Goal: Transaction & Acquisition: Book appointment/travel/reservation

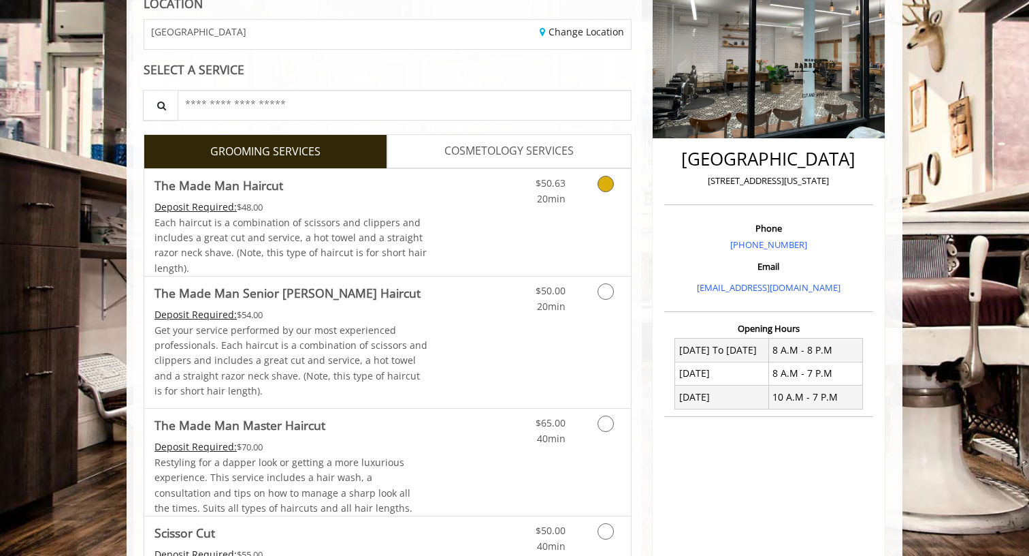
scroll to position [210, 0]
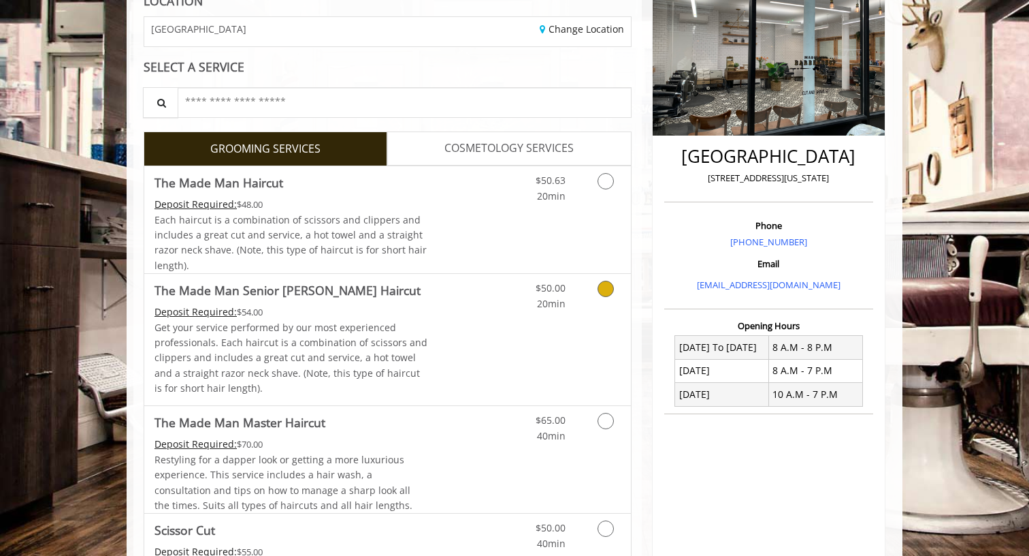
click at [605, 286] on icon "Grooming services" at bounding box center [606, 289] width 16 height 16
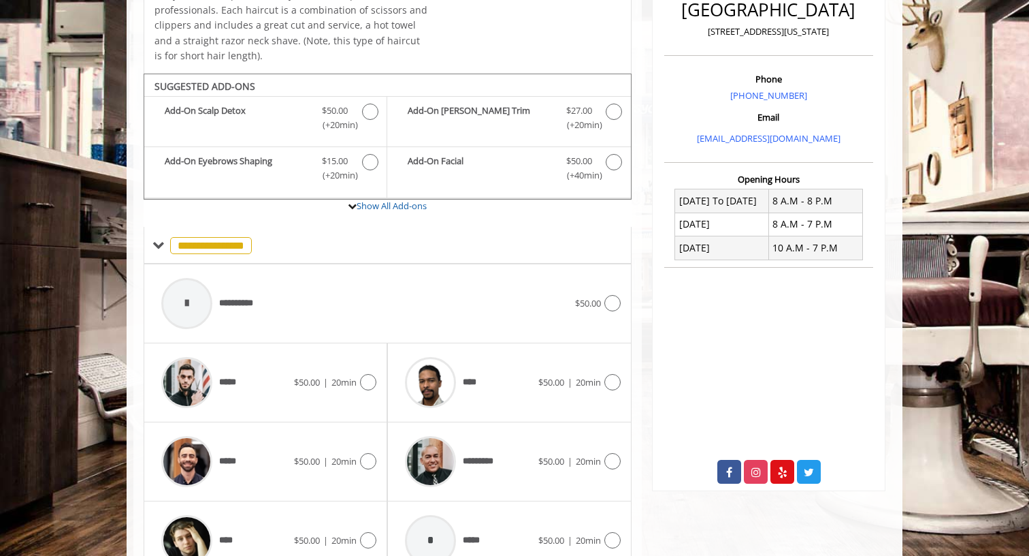
scroll to position [422, 0]
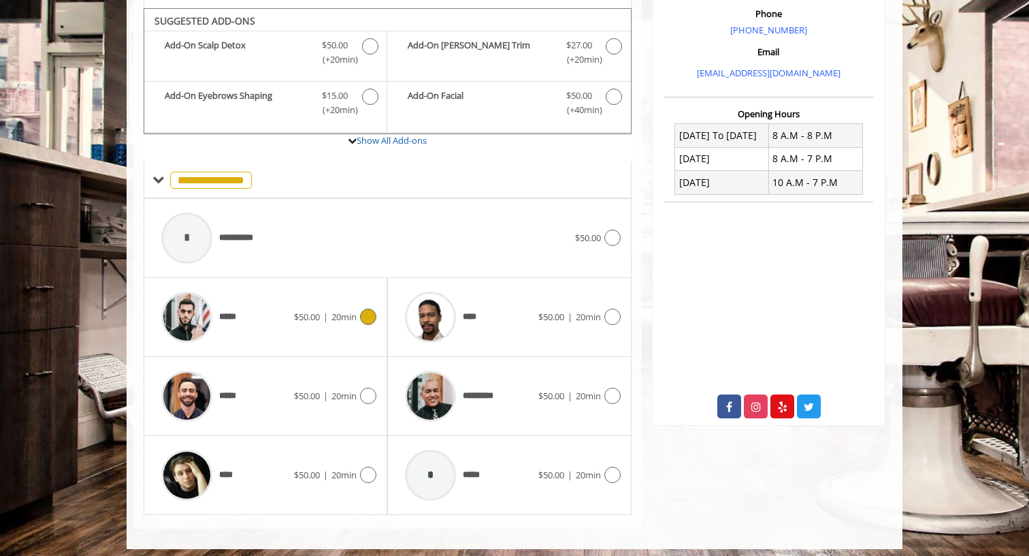
click at [370, 309] on icon at bounding box center [368, 316] width 16 height 16
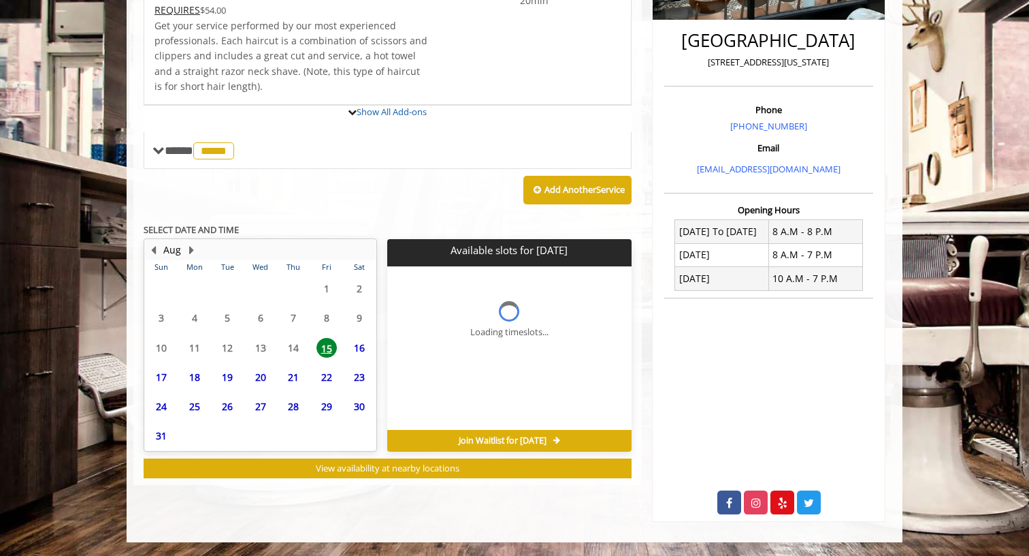
scroll to position [320, 0]
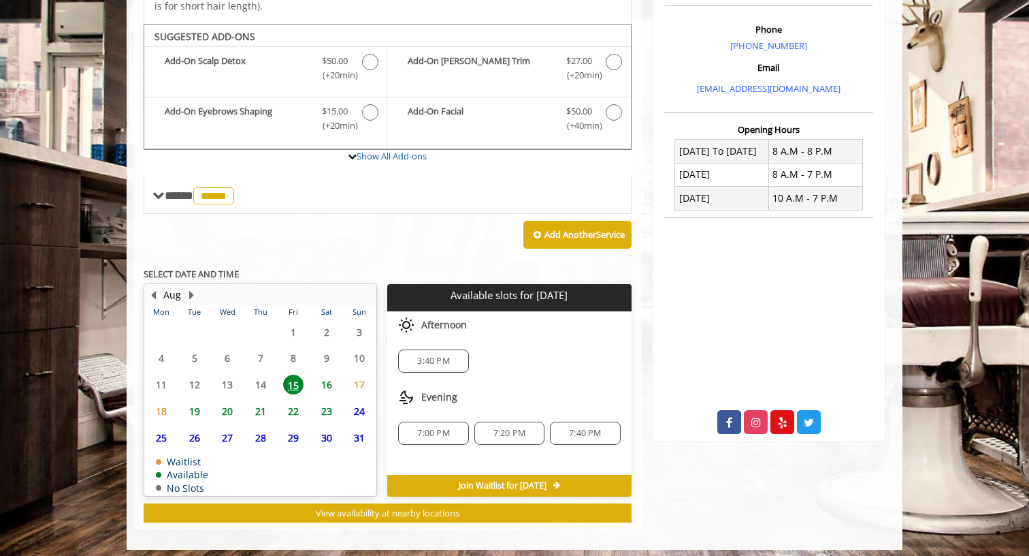
click at [426, 355] on span "3:40 PM" at bounding box center [433, 360] width 32 height 11
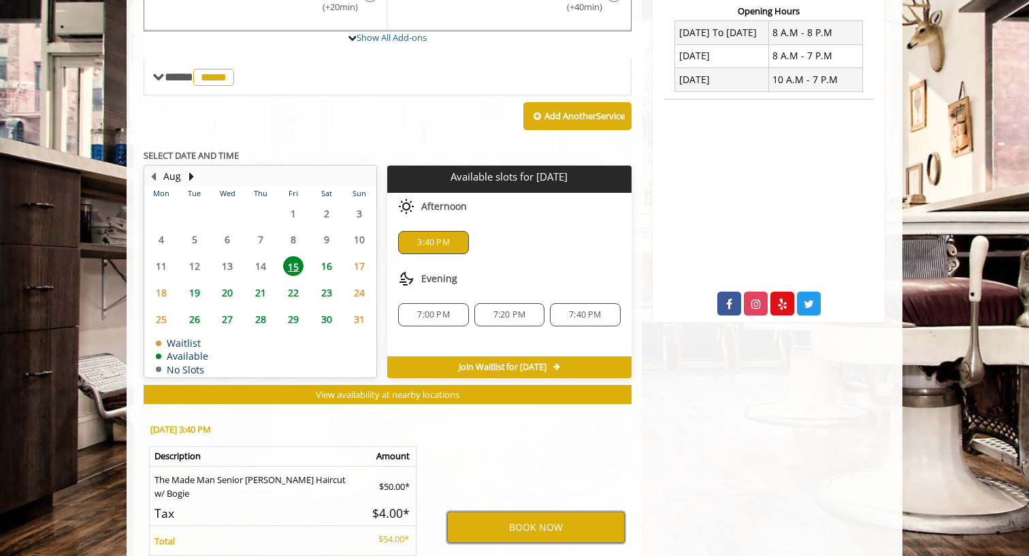
scroll to position [529, 0]
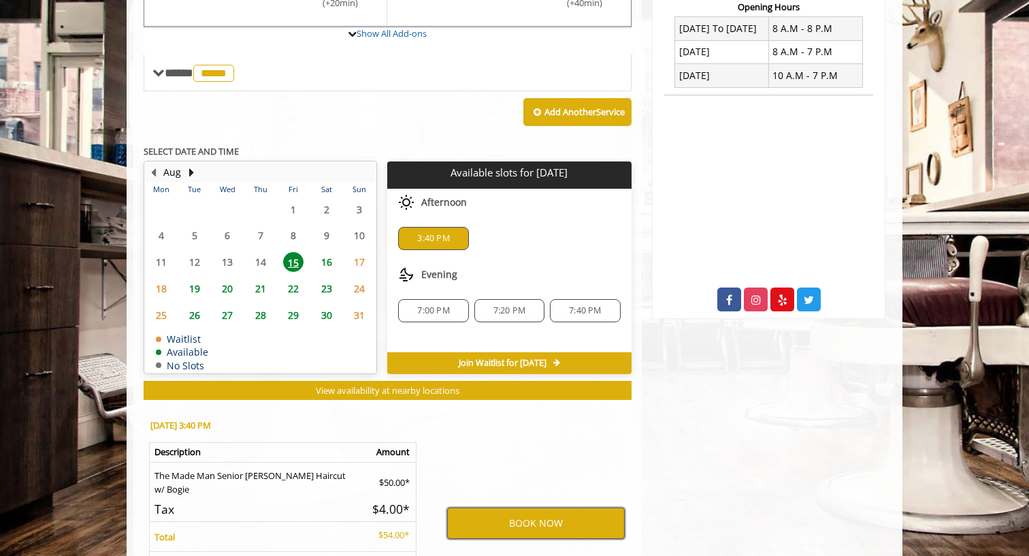
click at [500, 514] on button "BOOK NOW" at bounding box center [536, 522] width 178 height 31
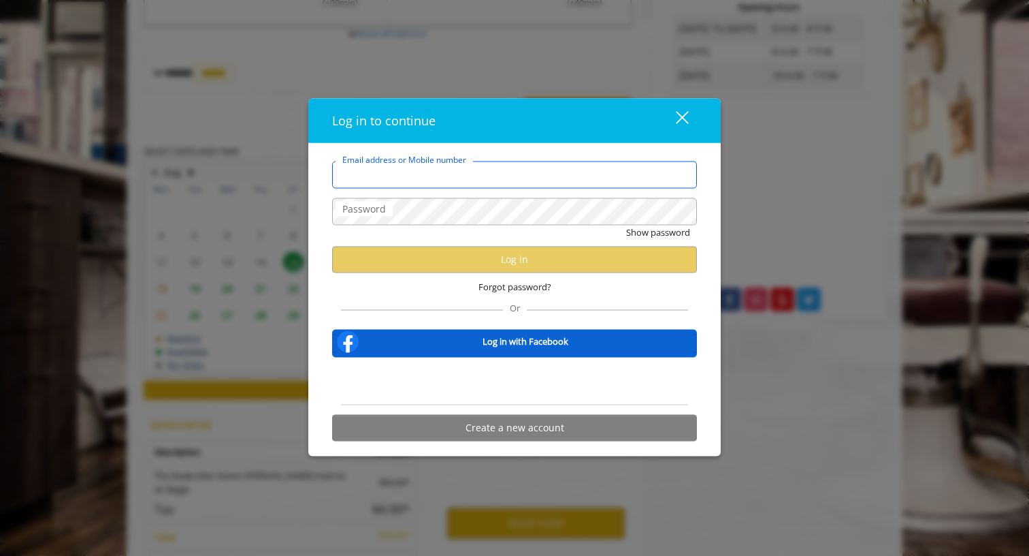
type input "**********"
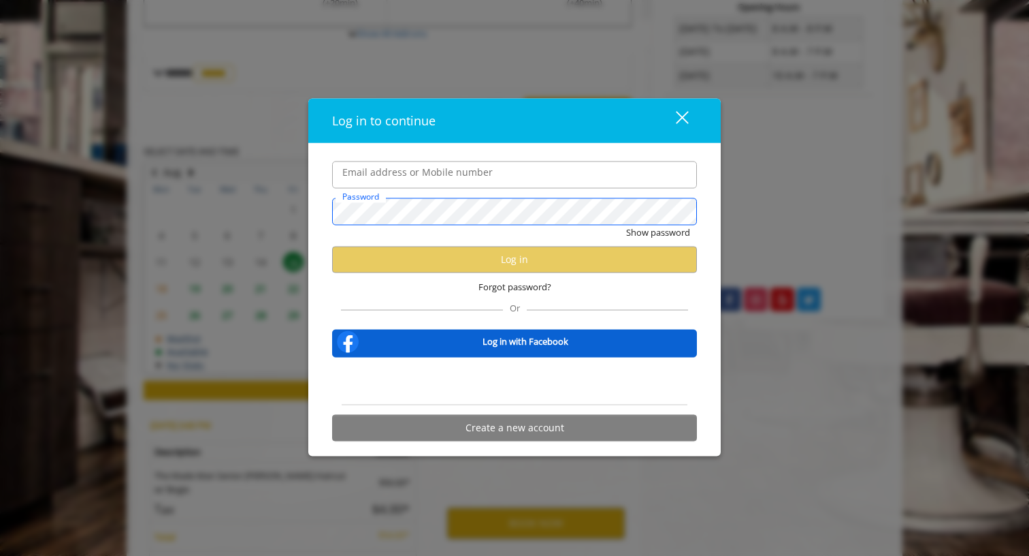
click at [658, 232] on button "Show password" at bounding box center [658, 232] width 64 height 14
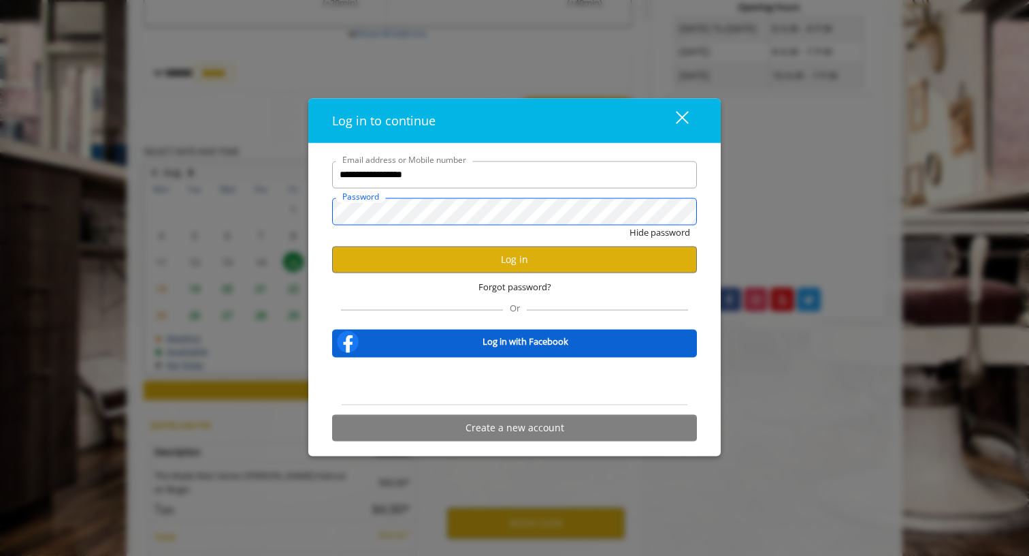
scroll to position [0, 0]
click at [523, 285] on span "Forgot password?" at bounding box center [515, 286] width 73 height 14
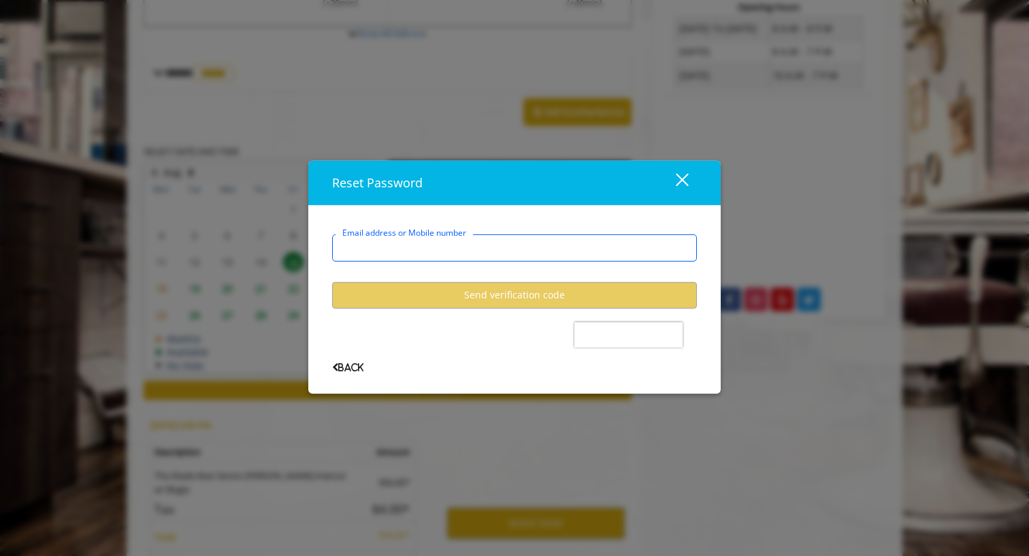
type input "**********"
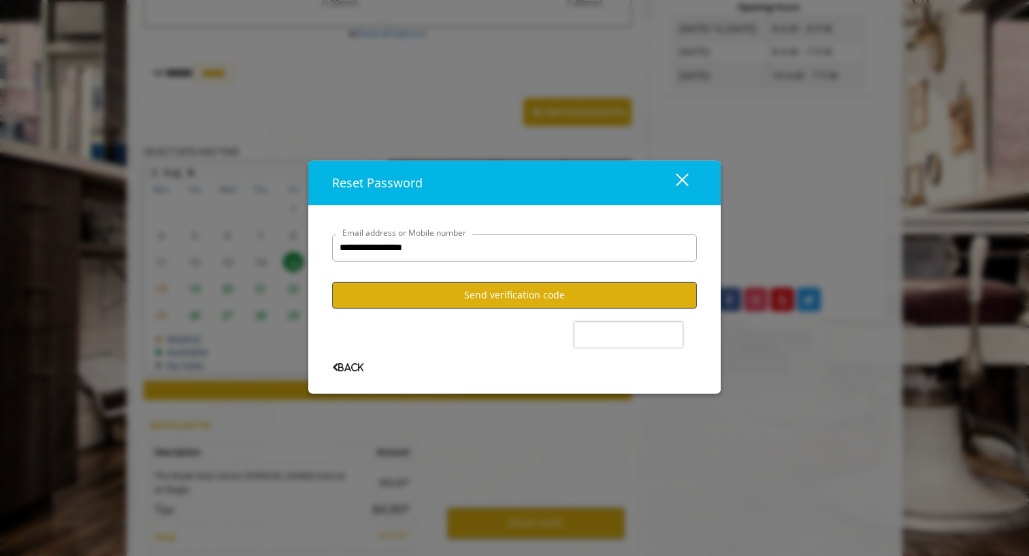
click at [503, 302] on button "Send verification code" at bounding box center [514, 295] width 365 height 27
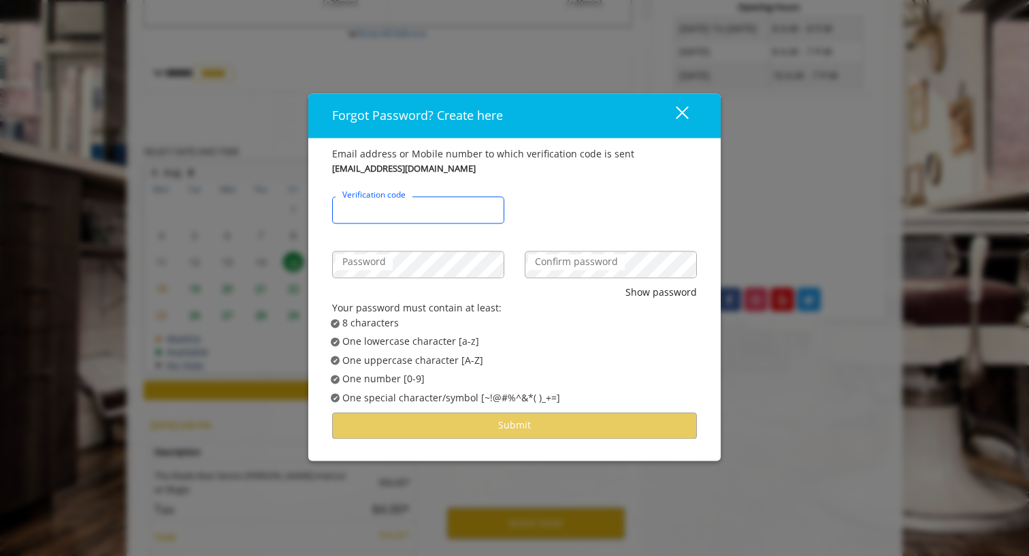
click at [446, 215] on input "Verification code" at bounding box center [418, 210] width 172 height 27
type input "******"
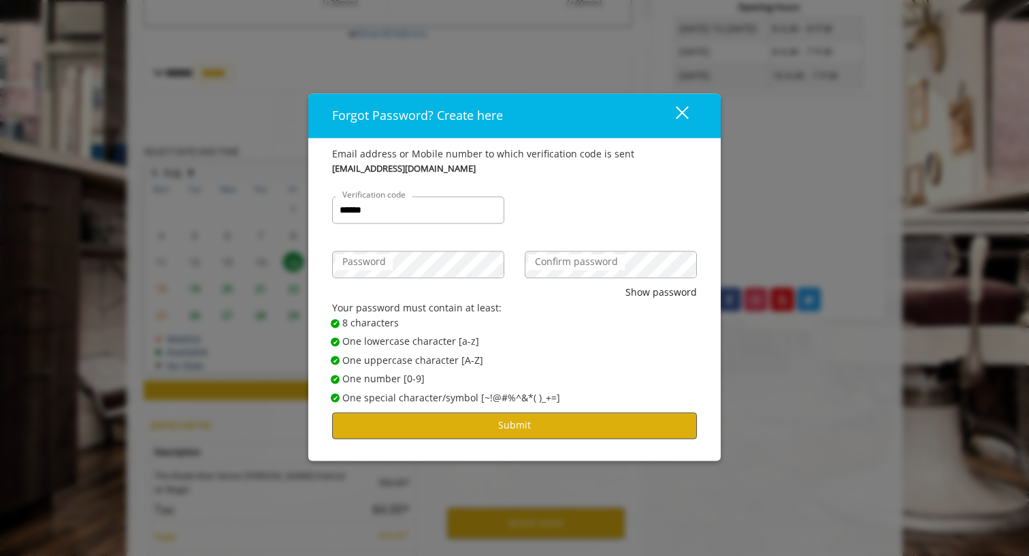
click at [505, 420] on button "Submit" at bounding box center [514, 425] width 365 height 27
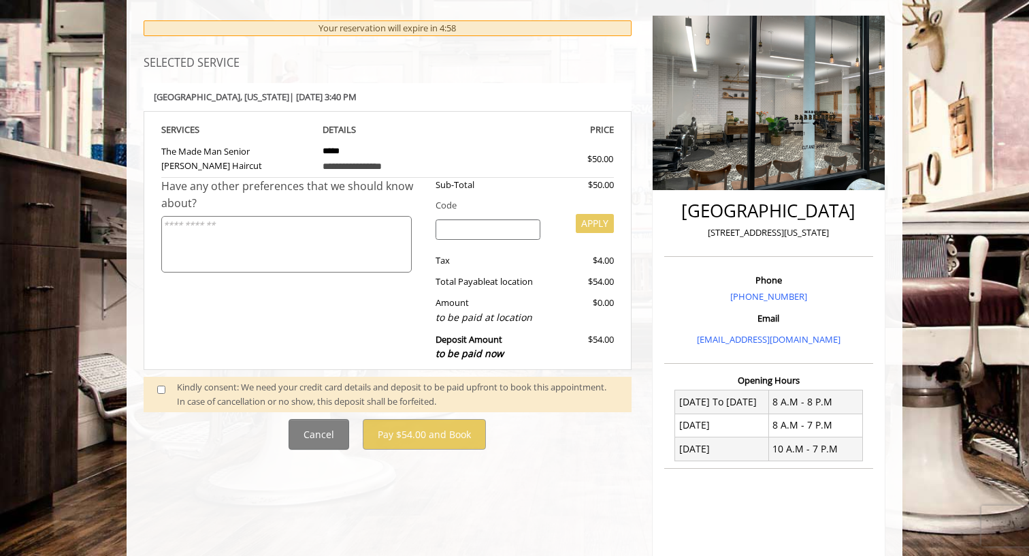
scroll to position [162, 0]
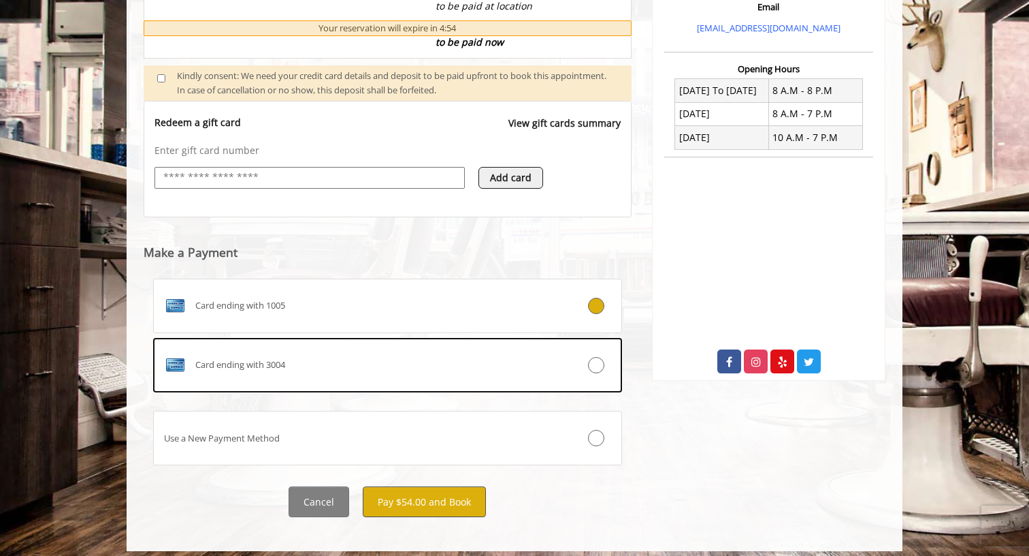
click at [426, 488] on button "Pay $54.00 and Book" at bounding box center [424, 501] width 123 height 31
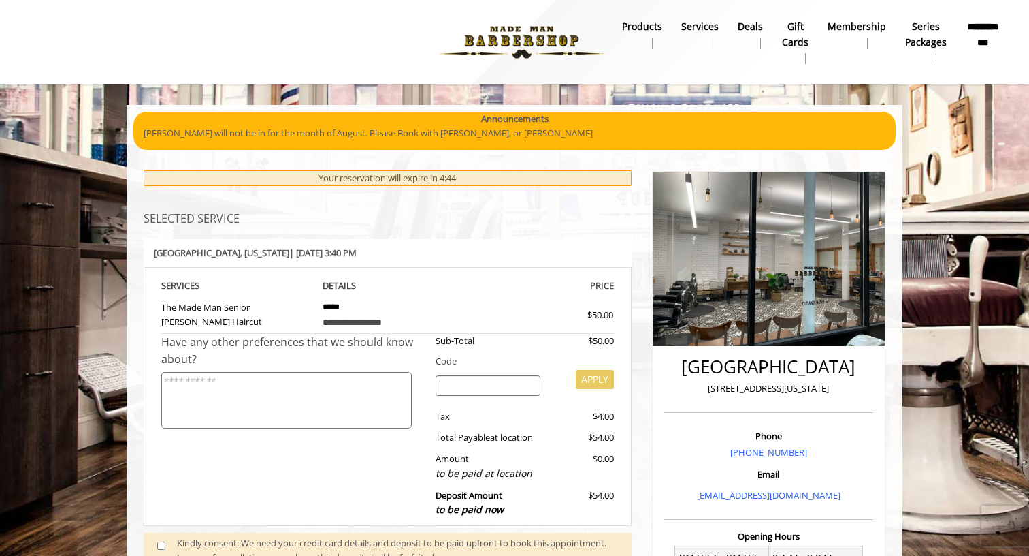
scroll to position [0, 0]
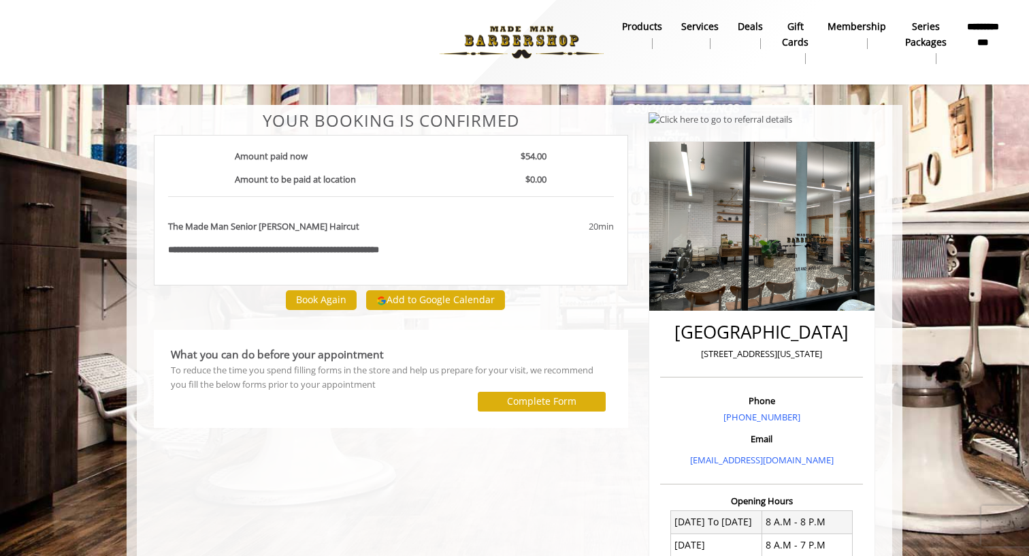
click at [437, 298] on button "Add to Google Calendar" at bounding box center [435, 300] width 139 height 20
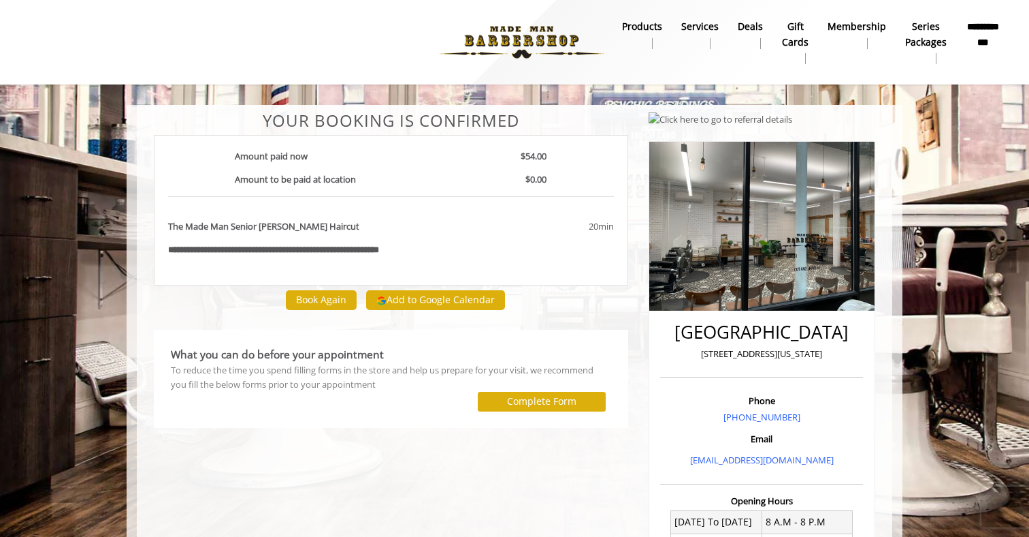
click at [434, 296] on button "Add to Google Calendar" at bounding box center [435, 300] width 139 height 20
